Goal: Task Accomplishment & Management: Manage account settings

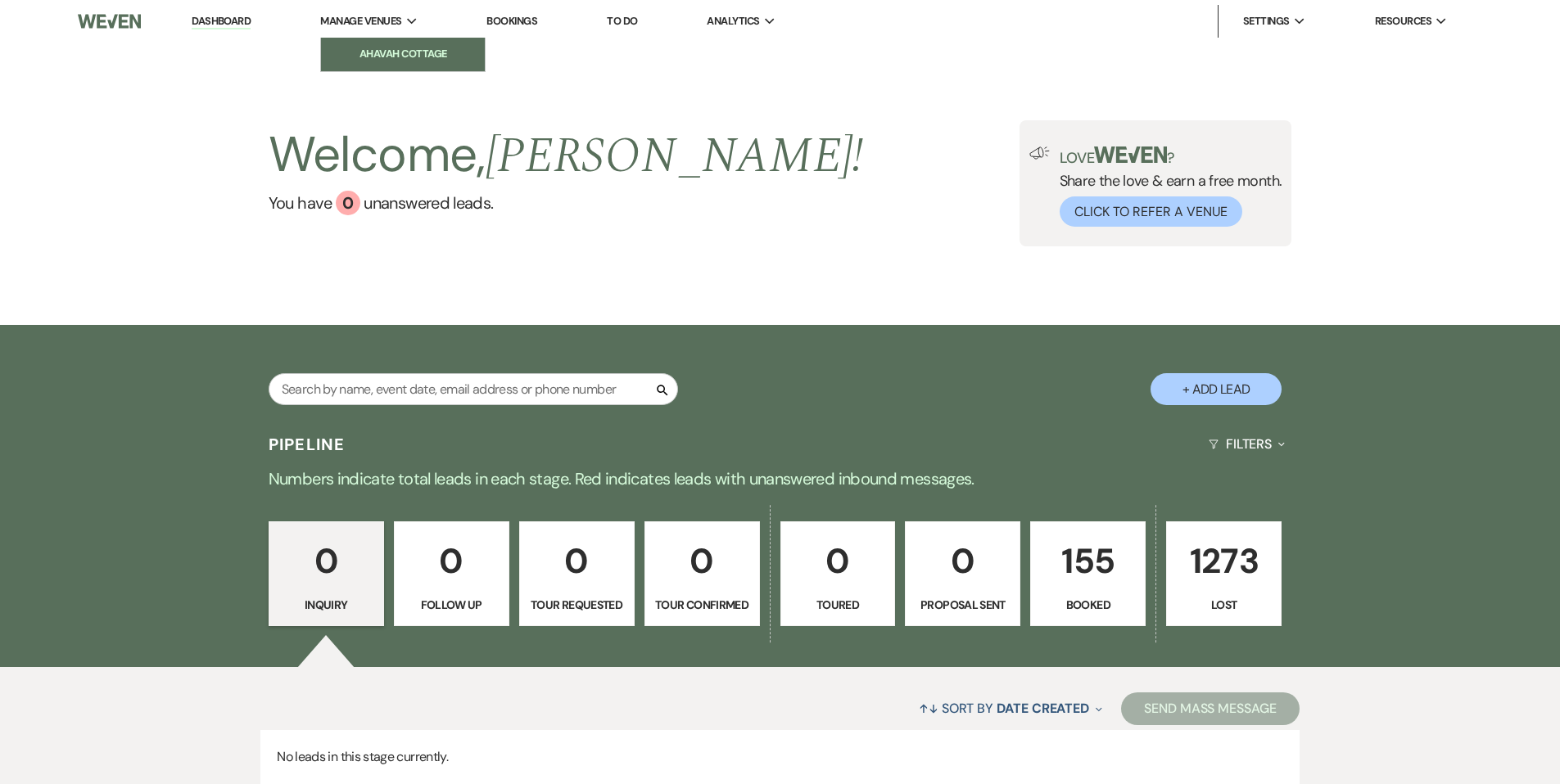
click at [394, 47] on li "Ahavah Cottage" at bounding box center [402, 54] width 147 height 16
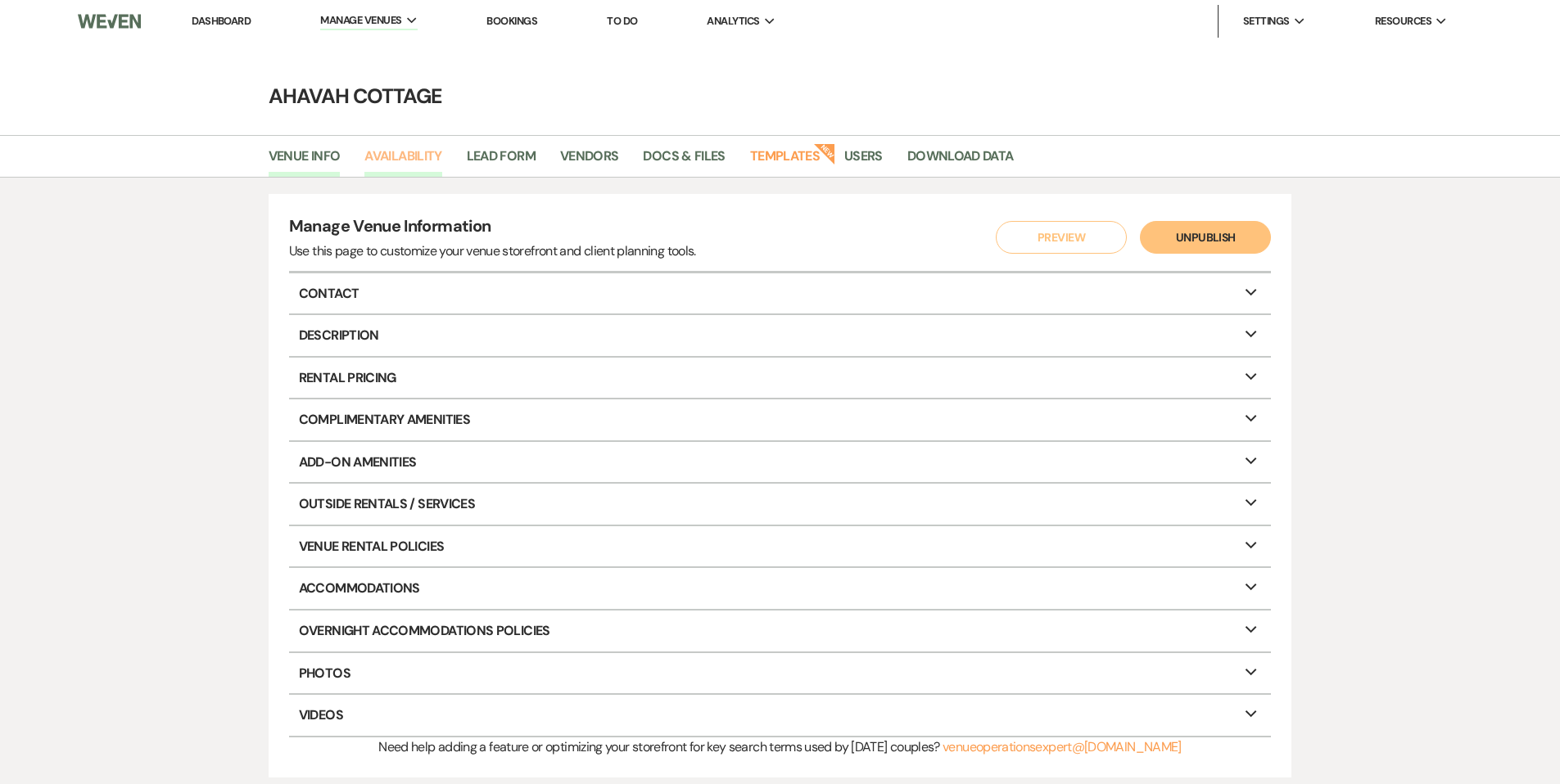
click at [393, 158] on link "Availability" at bounding box center [403, 161] width 77 height 31
select select "3"
select select "2026"
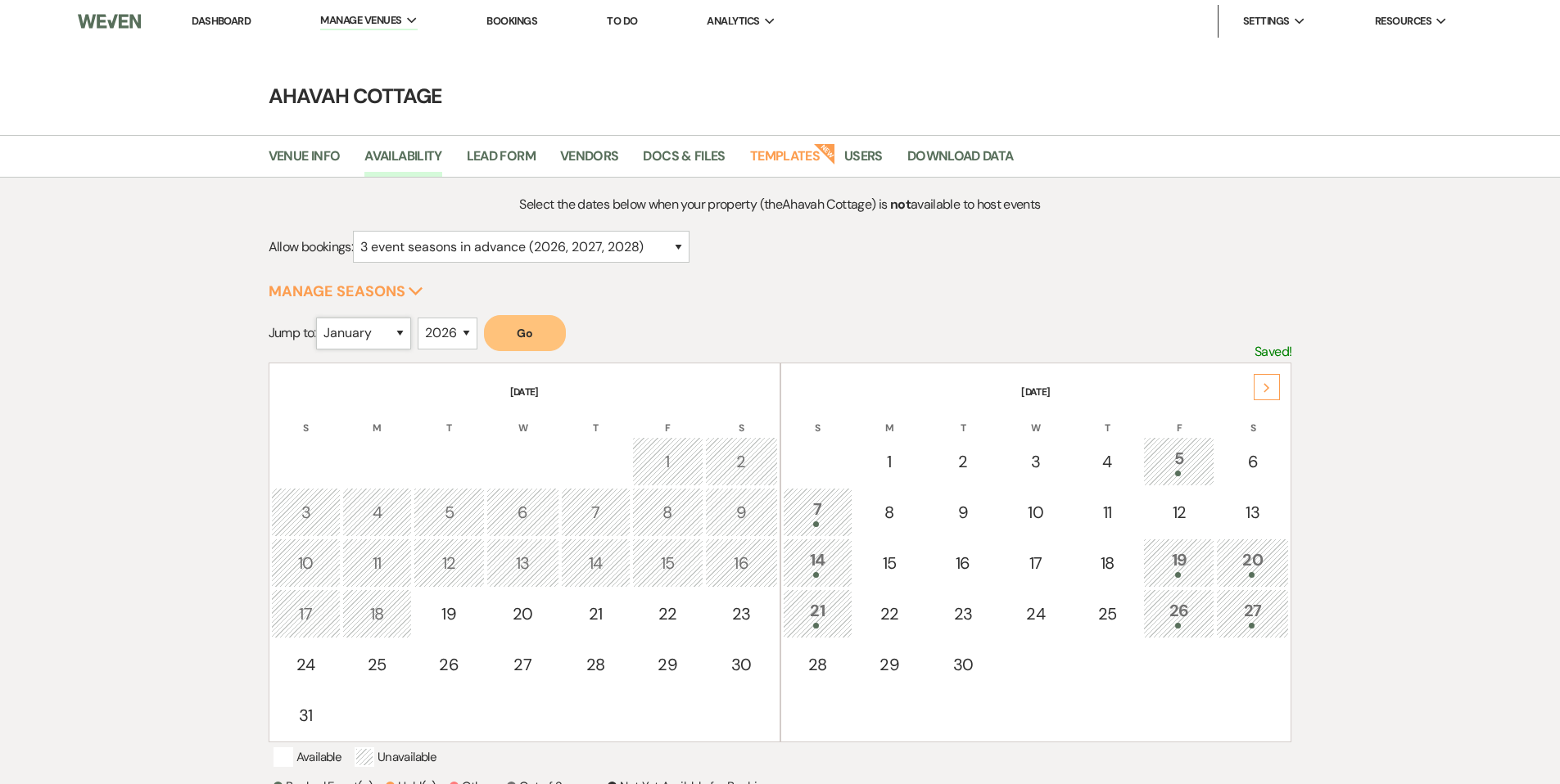
click at [402, 329] on select "January February March April May June July August September October November De…" at bounding box center [363, 334] width 95 height 32
select select "8"
click at [320, 318] on select "January February March April May June July August September October November De…" at bounding box center [363, 334] width 95 height 32
click at [533, 335] on button "Go" at bounding box center [525, 334] width 82 height 36
